Goal: Task Accomplishment & Management: Use online tool/utility

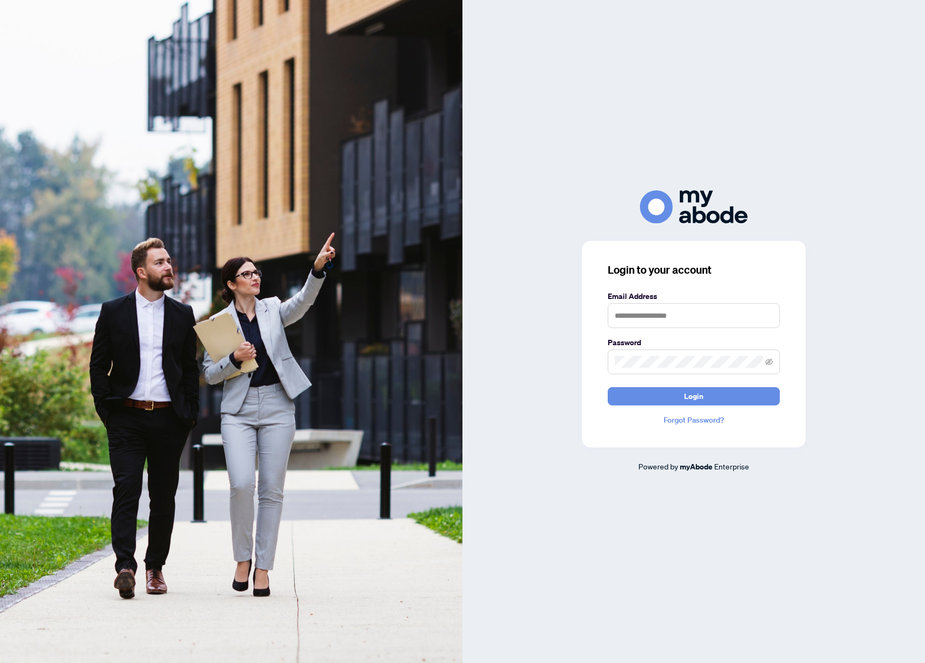
type input "**********"
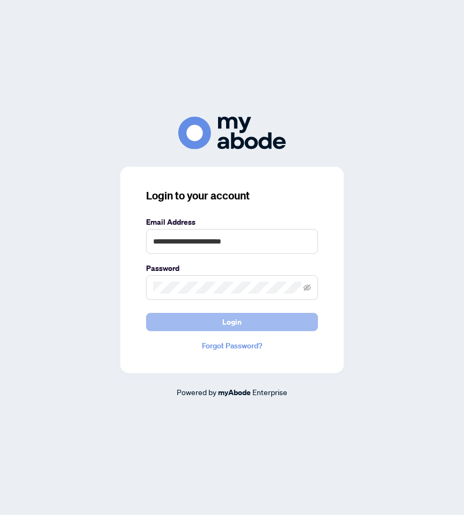
click at [228, 316] on span "Login" at bounding box center [232, 321] width 19 height 17
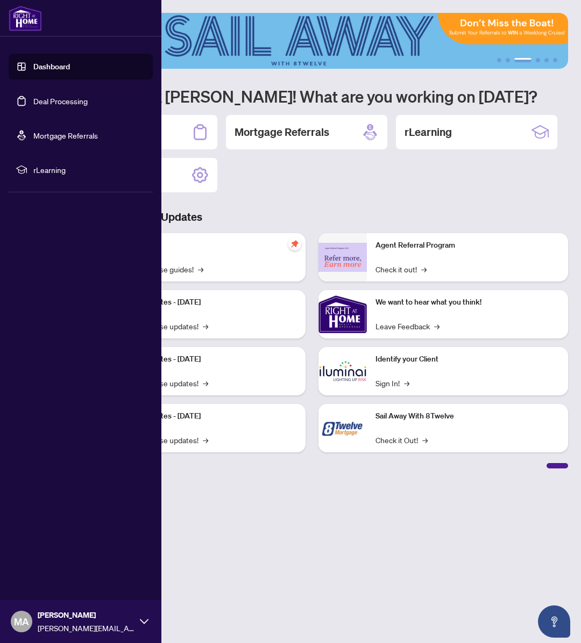
click at [33, 63] on link "Dashboard" at bounding box center [51, 67] width 37 height 10
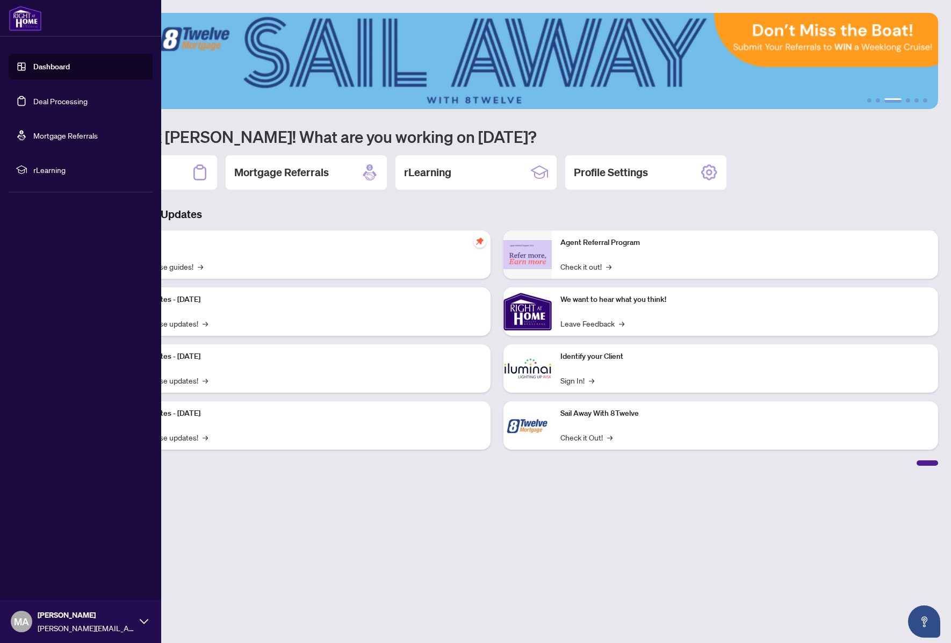
click at [74, 100] on link "Deal Processing" at bounding box center [60, 101] width 54 height 10
